Goal: Check status: Check status

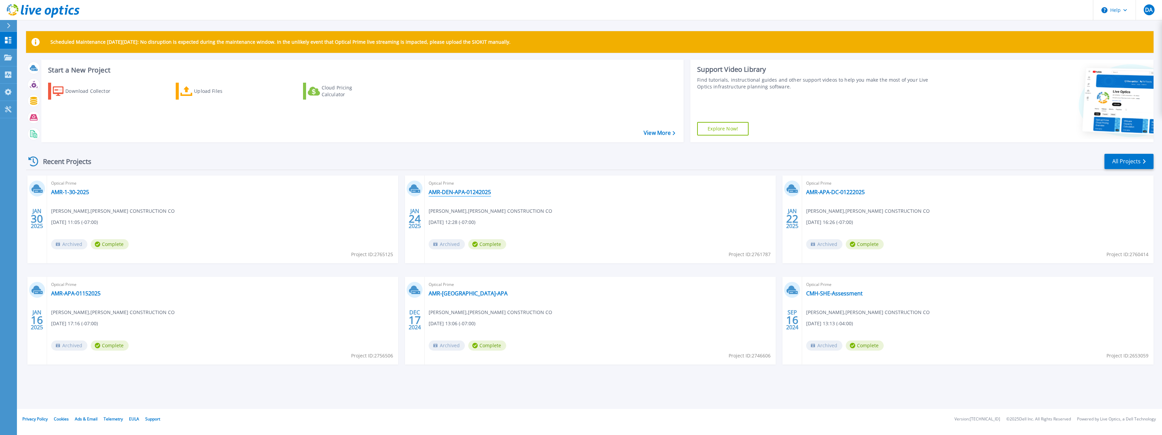
click at [460, 193] on link "AMR-DEN-APA-01242025" at bounding box center [460, 192] width 62 height 7
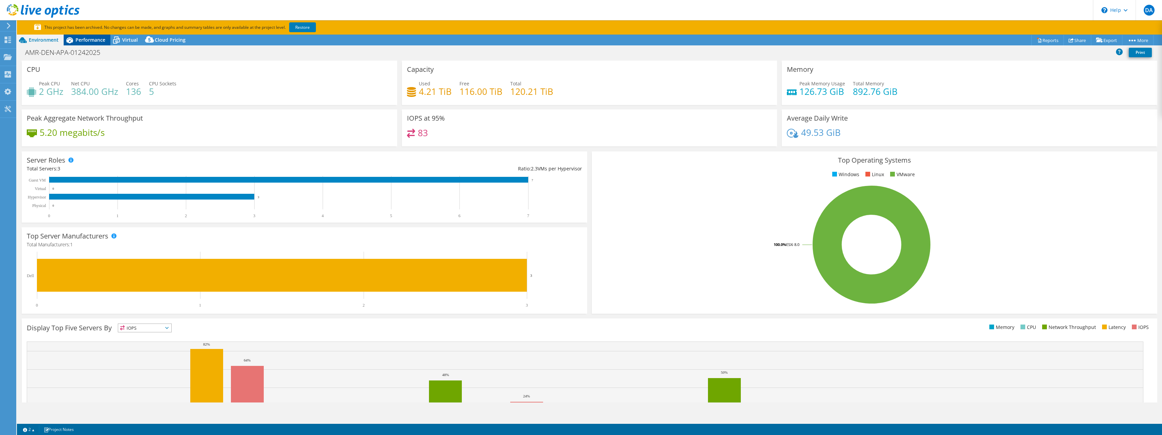
click at [90, 39] on span "Performance" at bounding box center [91, 40] width 30 height 6
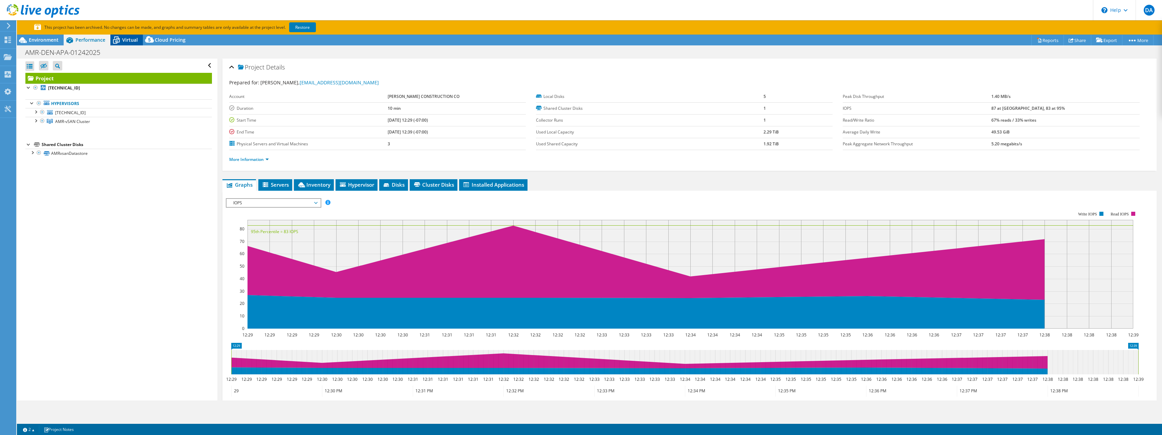
click at [127, 37] on span "Virtual" at bounding box center [130, 40] width 16 height 6
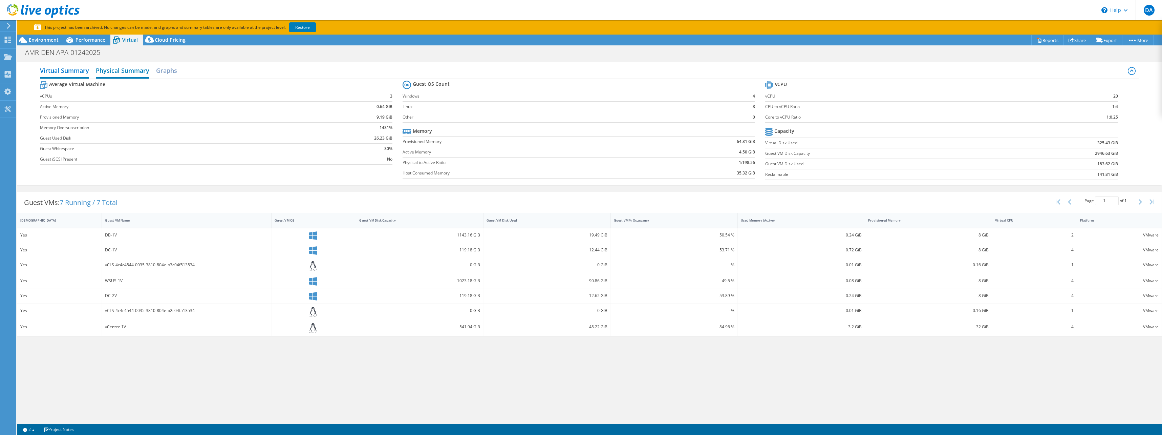
click at [139, 73] on h2 "Physical Summary" at bounding box center [123, 71] width 54 height 15
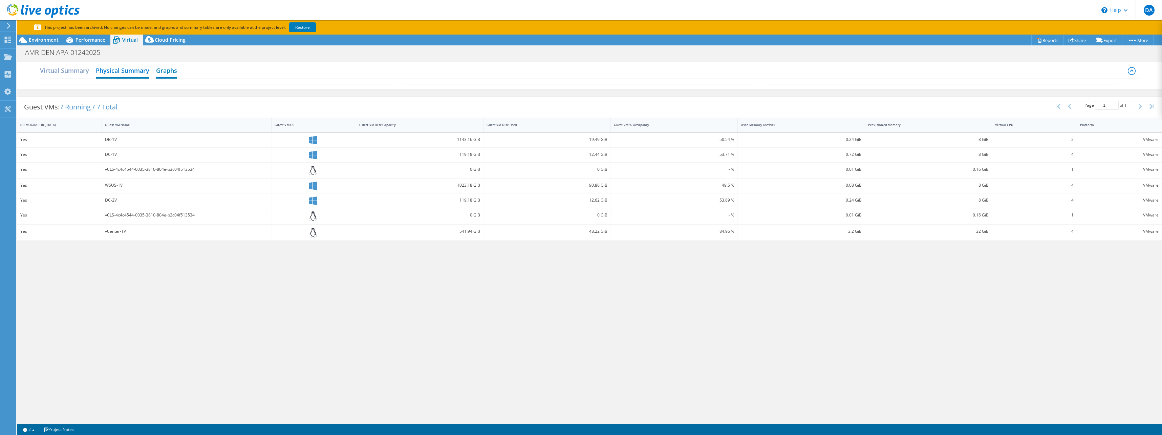
click at [173, 70] on h2 "Graphs" at bounding box center [166, 71] width 21 height 15
